Goal: Find specific page/section: Find specific page/section

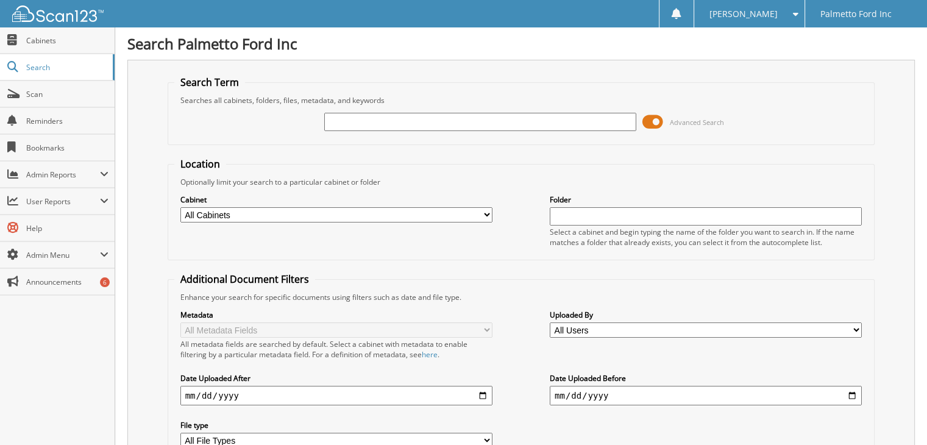
click at [425, 121] on input "text" at bounding box center [480, 122] width 312 height 18
type input "565447"
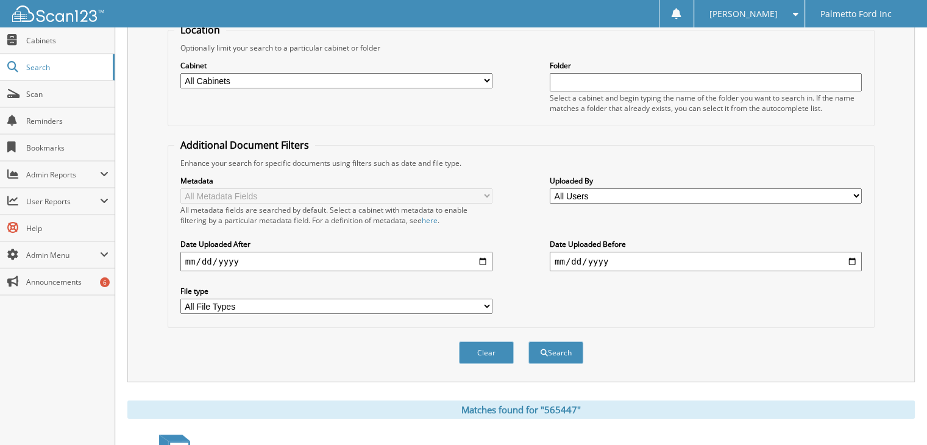
scroll to position [224, 0]
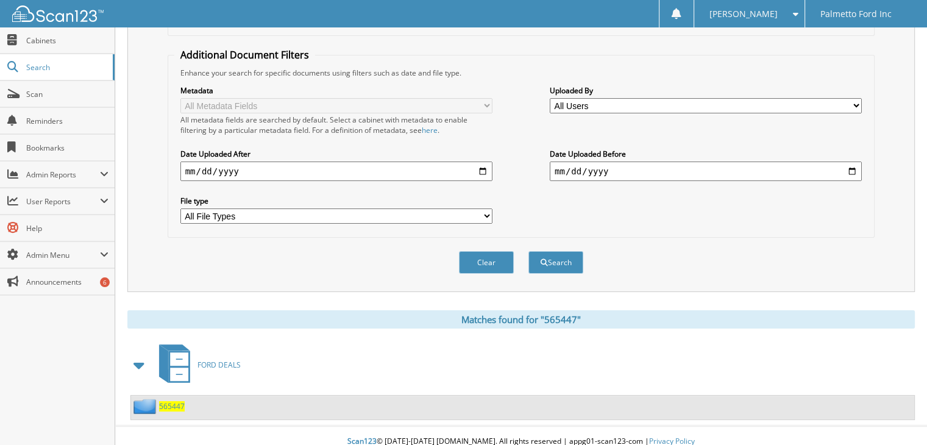
click at [170, 401] on span "565447" at bounding box center [172, 406] width 26 height 10
